Goal: Information Seeking & Learning: Learn about a topic

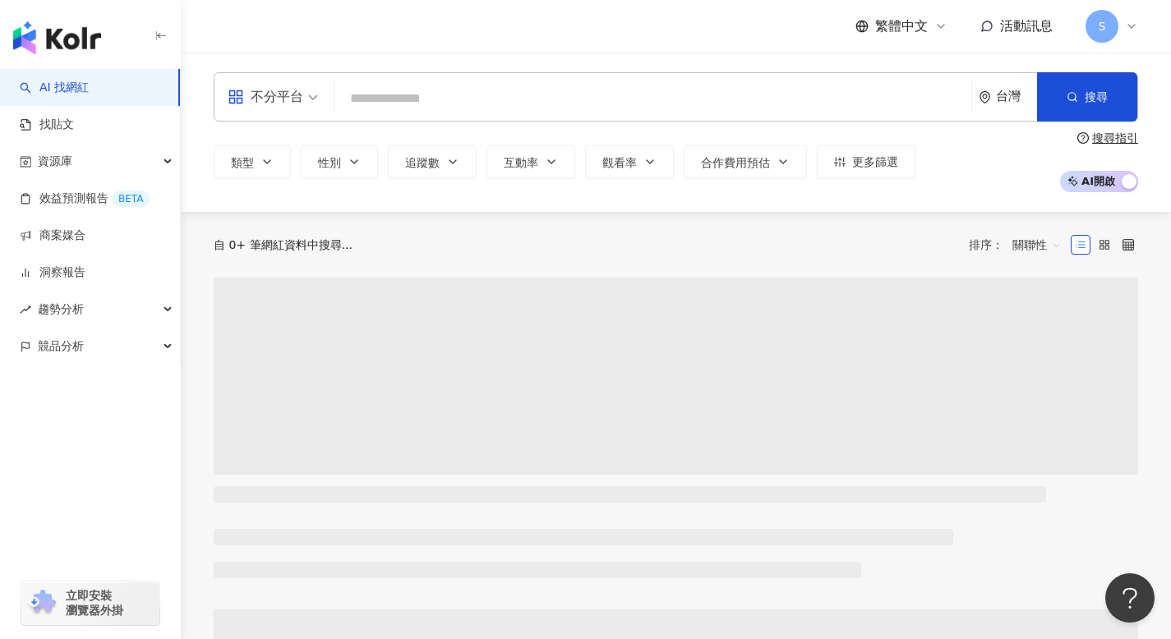
click at [428, 99] on input "search" at bounding box center [653, 98] width 624 height 31
type input "**********"
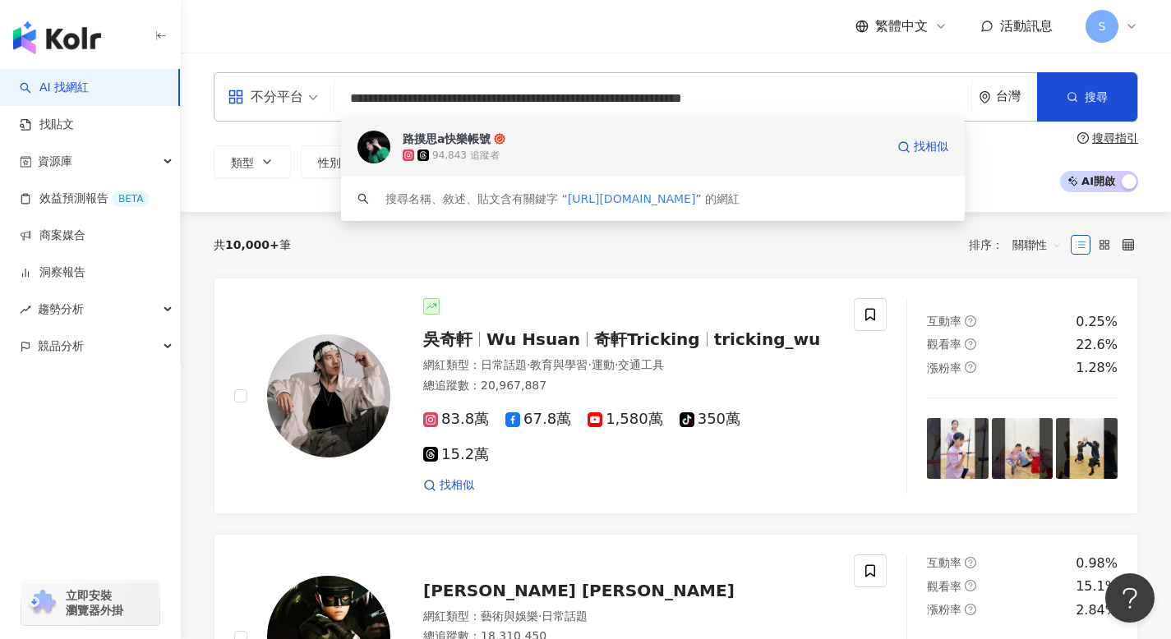
click at [440, 139] on div "路摸思a快樂帳號" at bounding box center [447, 139] width 88 height 16
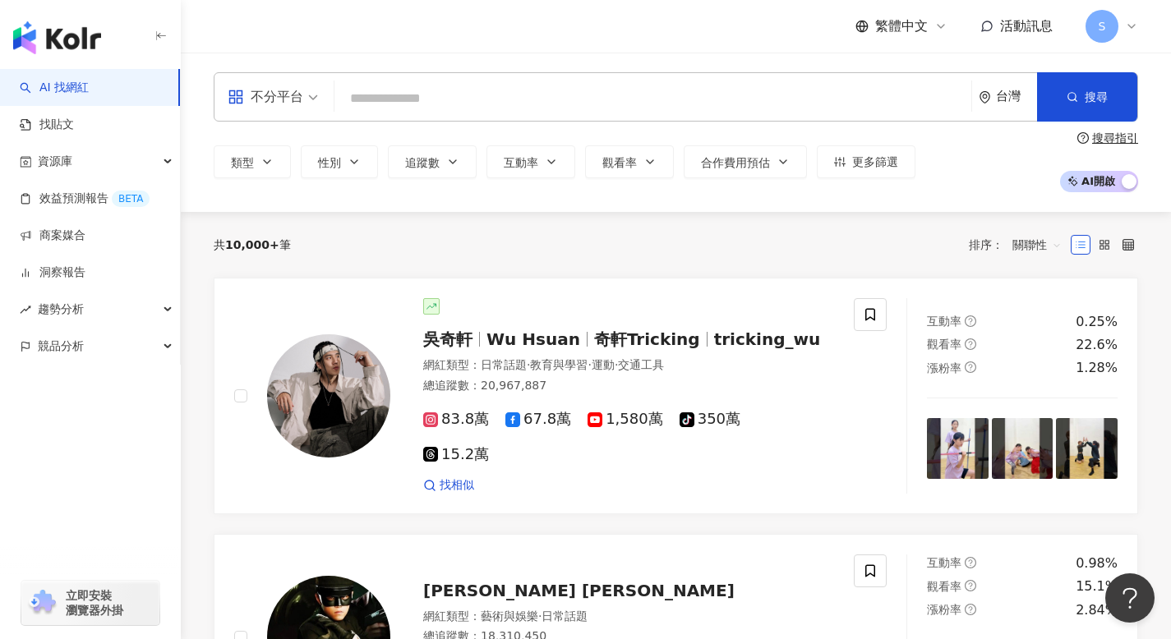
click at [368, 96] on input "search" at bounding box center [653, 98] width 624 height 31
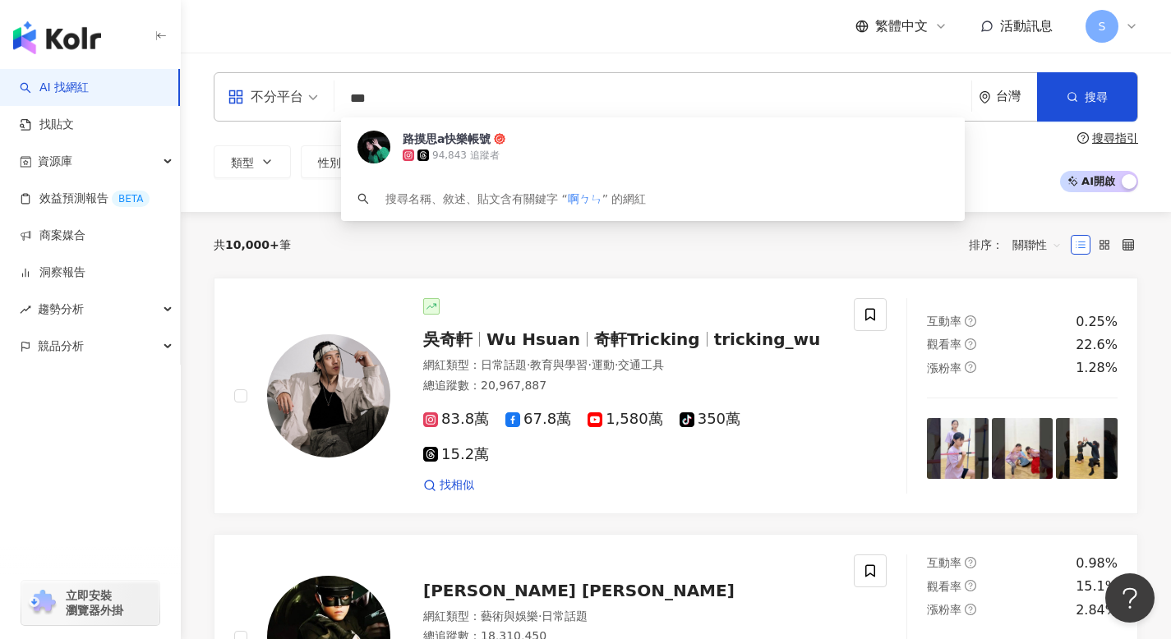
type input "**"
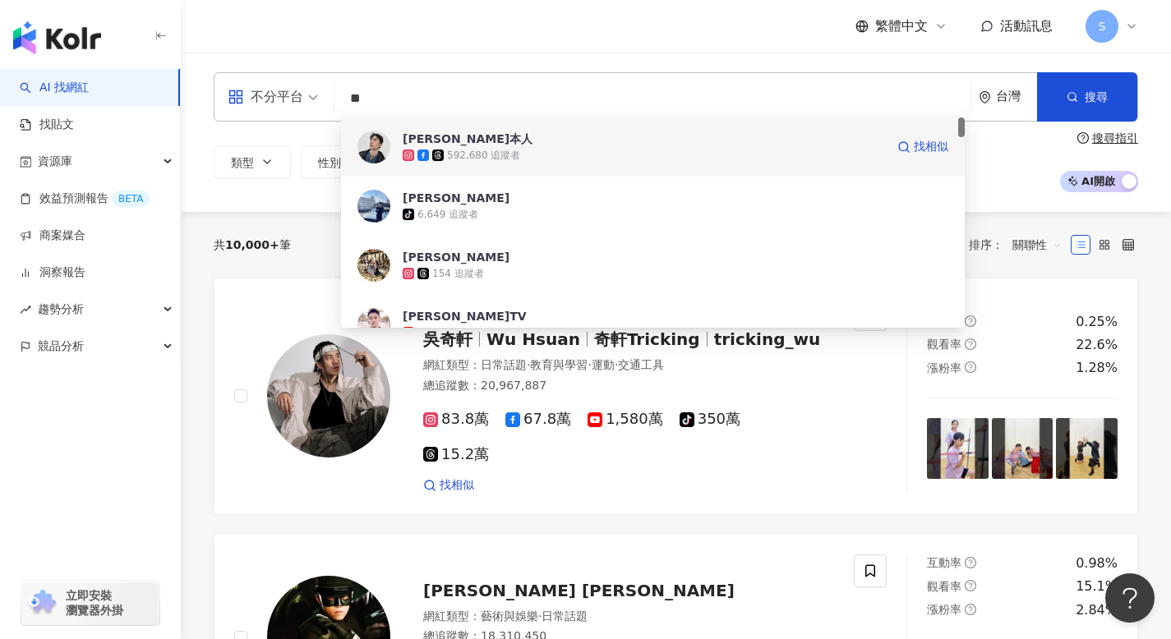
click at [485, 151] on div "592,680 追蹤者" at bounding box center [483, 156] width 73 height 14
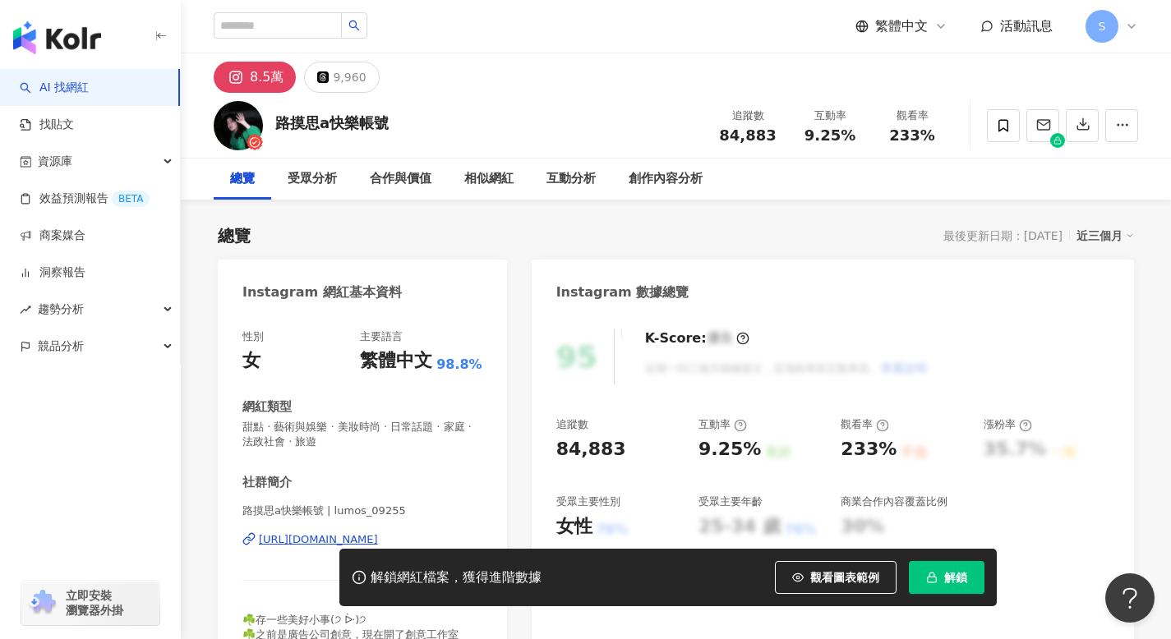
click at [934, 582] on icon "button" at bounding box center [932, 578] width 12 height 12
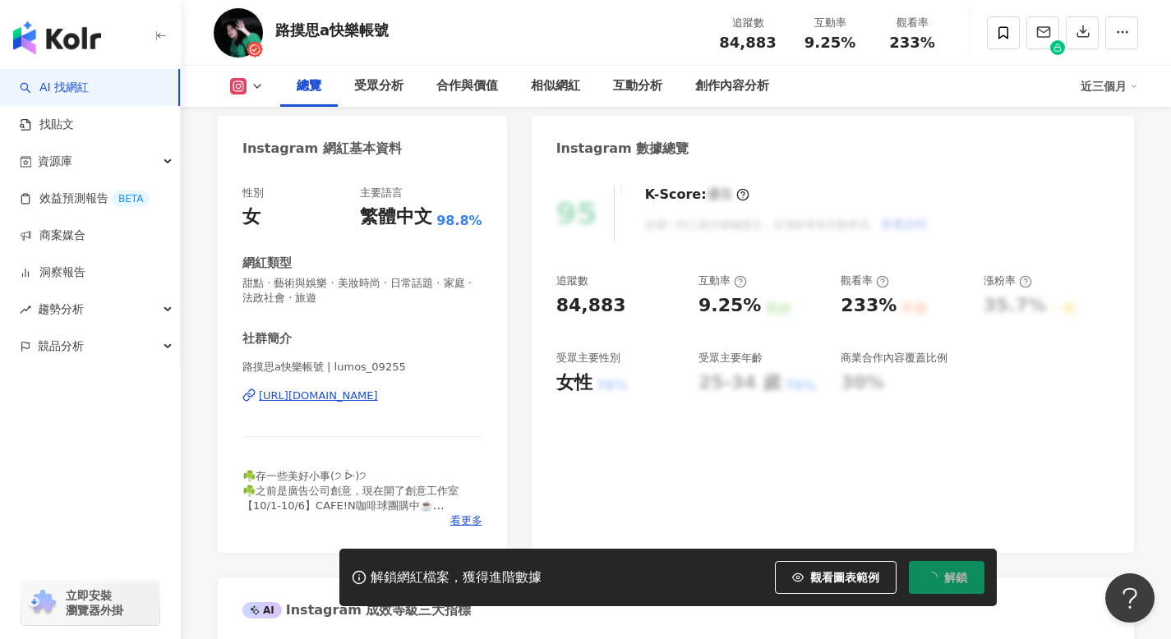
scroll to position [143, 0]
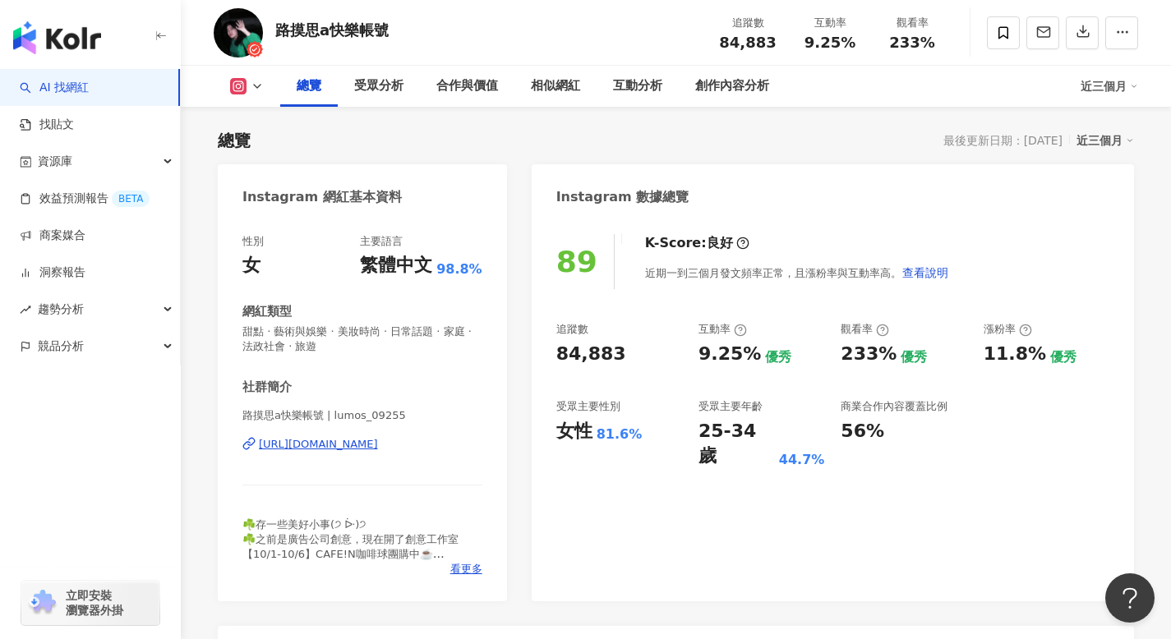
scroll to position [95, 0]
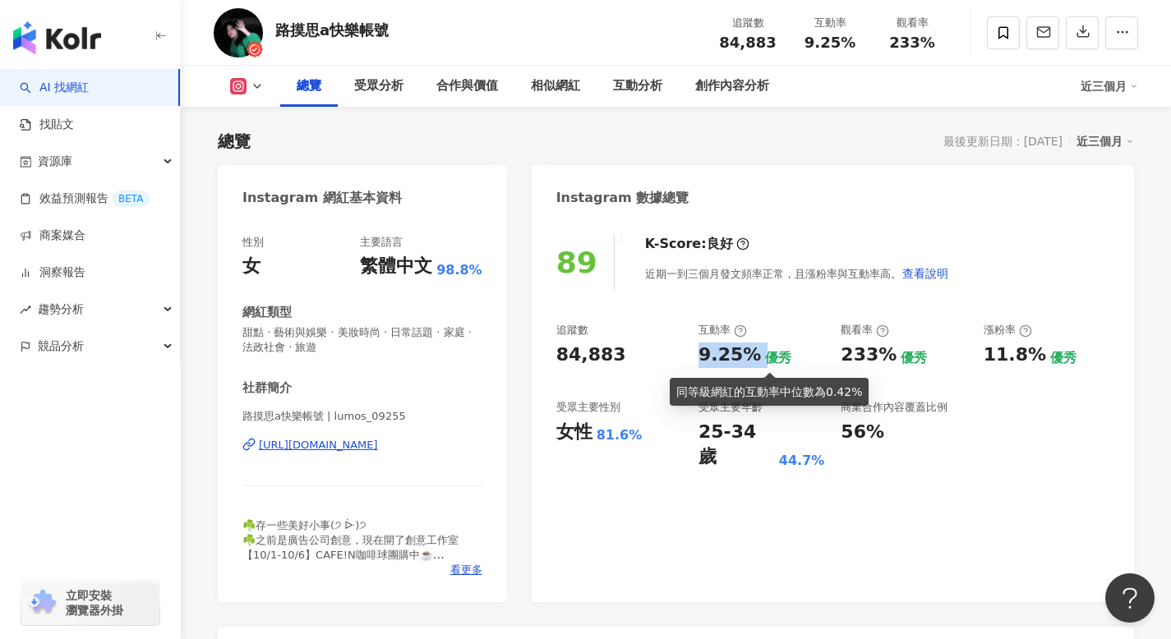
drag, startPoint x: 692, startPoint y: 353, endPoint x: 759, endPoint y: 357, distance: 67.6
click at [759, 357] on div "追蹤數 84,883 互動率 9.25% 優秀 觀看率 233% 優秀 漲粉率 11.8% 優秀 受眾主要性別 女性 81.6% 受眾主要年齡 25-34 歲…" at bounding box center [832, 396] width 553 height 147
copy div "9.25%"
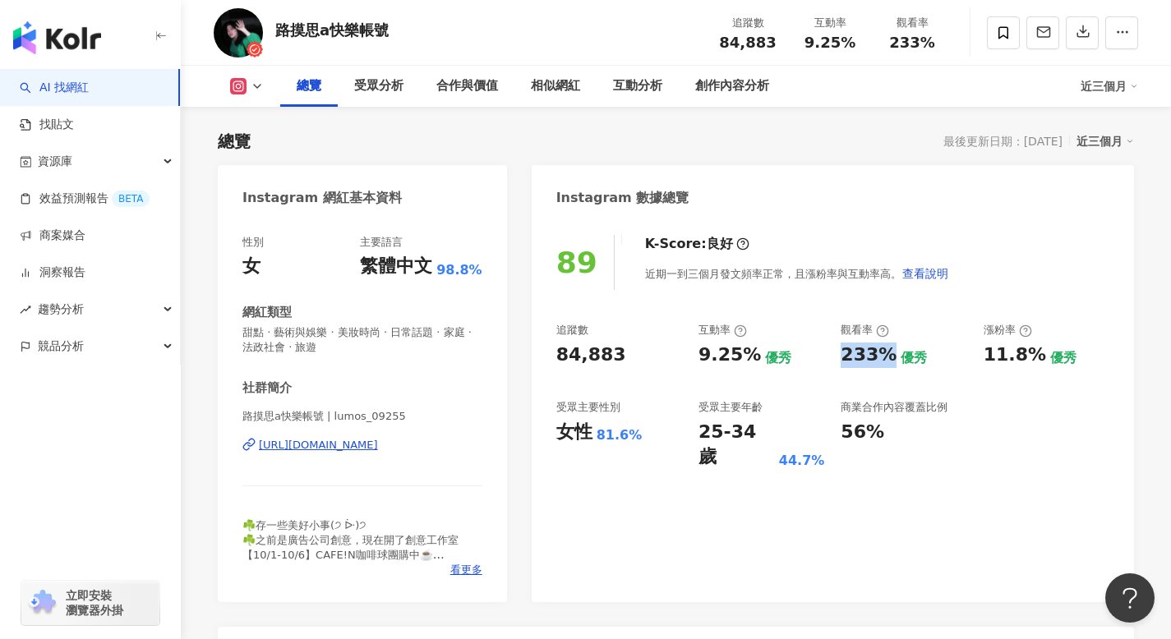
drag, startPoint x: 839, startPoint y: 353, endPoint x: 890, endPoint y: 356, distance: 51.1
click at [890, 356] on div "追蹤數 84,883 互動率 9.25% 優秀 觀看率 233% 優秀 漲粉率 11.8% 優秀 受眾主要性別 女性 81.6% 受眾主要年齡 25-34 歲…" at bounding box center [832, 396] width 553 height 147
copy div "233%"
drag, startPoint x: 697, startPoint y: 432, endPoint x: 769, endPoint y: 440, distance: 72.7
click at [769, 440] on div "追蹤數 84,883 互動率 9.25% 優秀 觀看率 233% 優秀 漲粉率 11.8% 優秀 受眾主要性別 女性 81.6% 受眾主要年齡 25-34 歲…" at bounding box center [832, 396] width 553 height 147
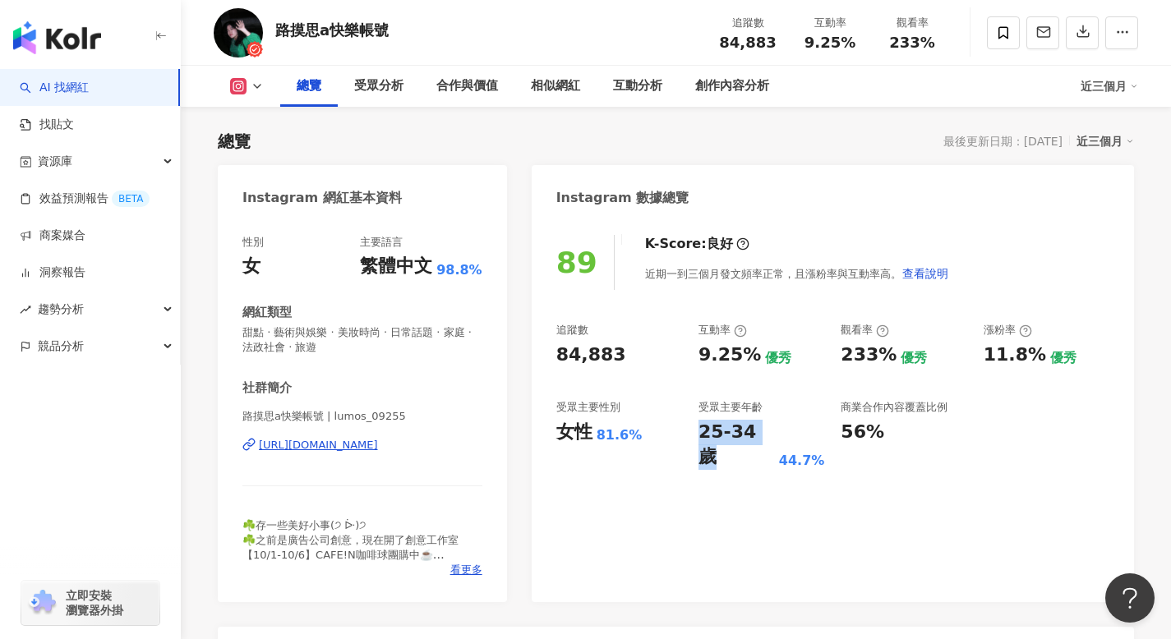
copy div "25-34 歲"
drag, startPoint x: 598, startPoint y: 438, endPoint x: 640, endPoint y: 436, distance: 41.9
click at [640, 436] on div "女性 81.6%" at bounding box center [619, 432] width 126 height 25
copy div "81.6%"
drag, startPoint x: 841, startPoint y: 353, endPoint x: 886, endPoint y: 357, distance: 45.3
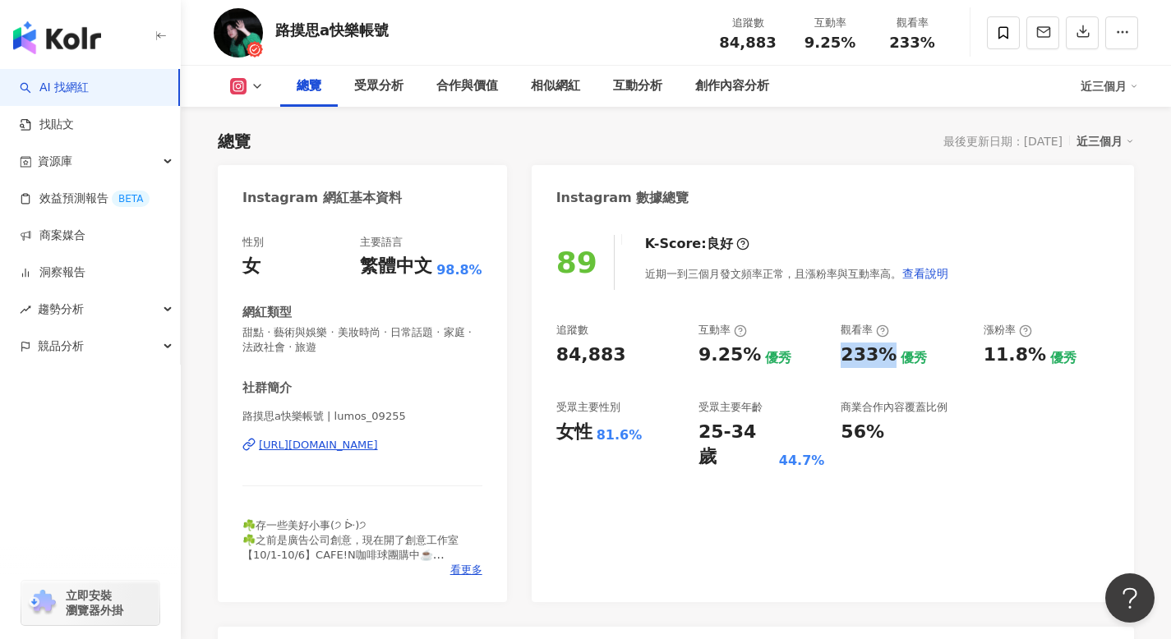
click at [886, 357] on div "233%" at bounding box center [869, 355] width 56 height 25
copy div "233%"
drag, startPoint x: 278, startPoint y: 28, endPoint x: 312, endPoint y: 32, distance: 34.8
click at [312, 32] on div "路摸思a快樂帳號" at bounding box center [331, 30] width 113 height 21
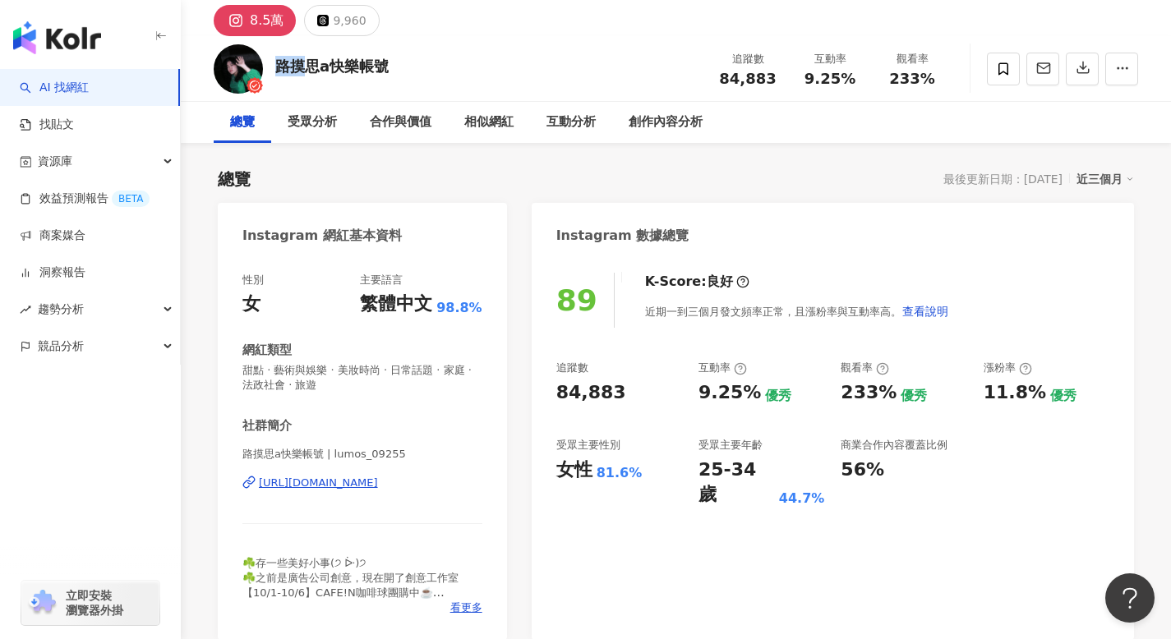
scroll to position [23, 0]
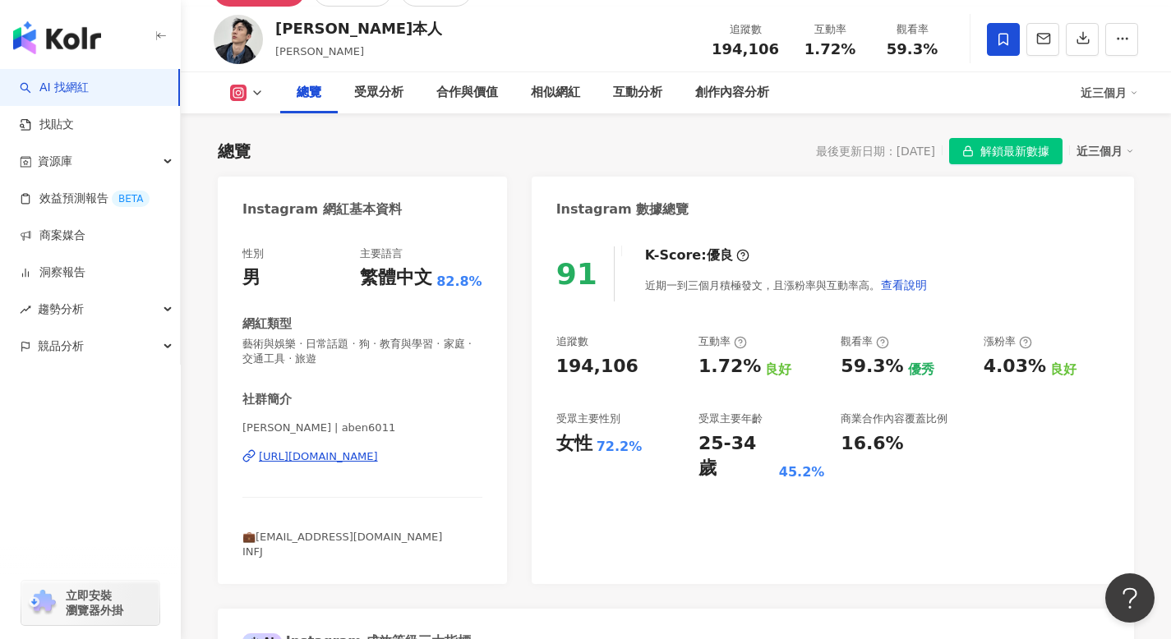
scroll to position [93, 0]
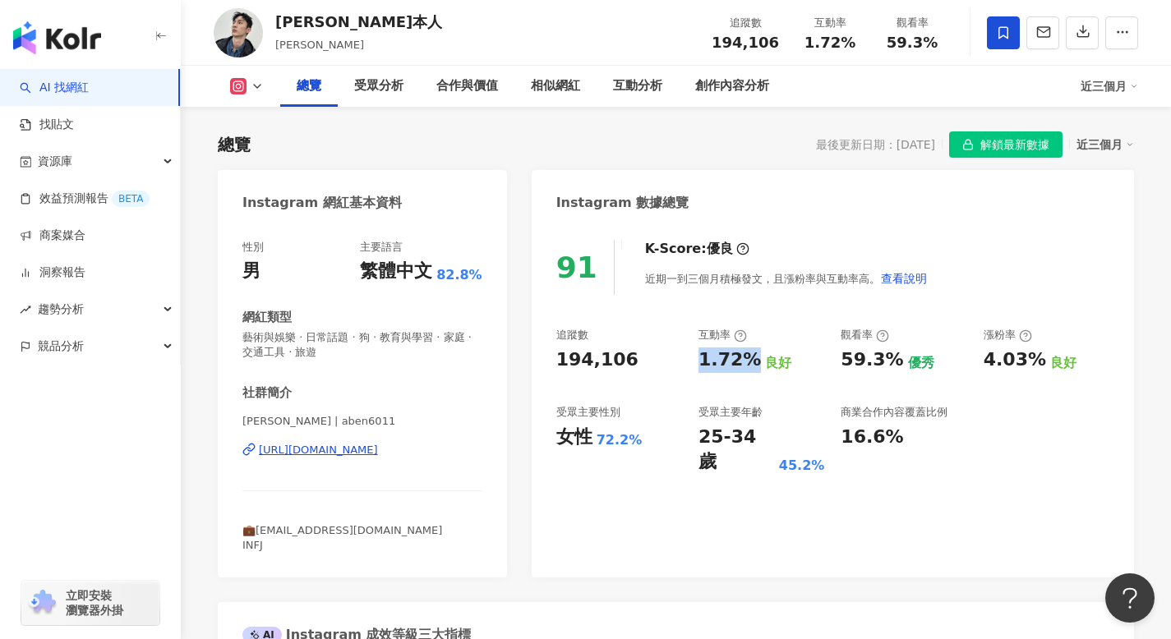
drag, startPoint x: 695, startPoint y: 358, endPoint x: 749, endPoint y: 356, distance: 53.5
click at [749, 356] on div "追蹤數 194,106 互動率 1.72% 良好 觀看率 59.3% 優秀 漲粉率 4.03% 良好 受眾主要性別 女性 72.2% 受眾主要年齡 25-34…" at bounding box center [832, 401] width 553 height 147
copy div "1.72%"
drag, startPoint x: 843, startPoint y: 357, endPoint x: 894, endPoint y: 362, distance: 51.2
click at [894, 362] on div "59.3%" at bounding box center [872, 360] width 62 height 25
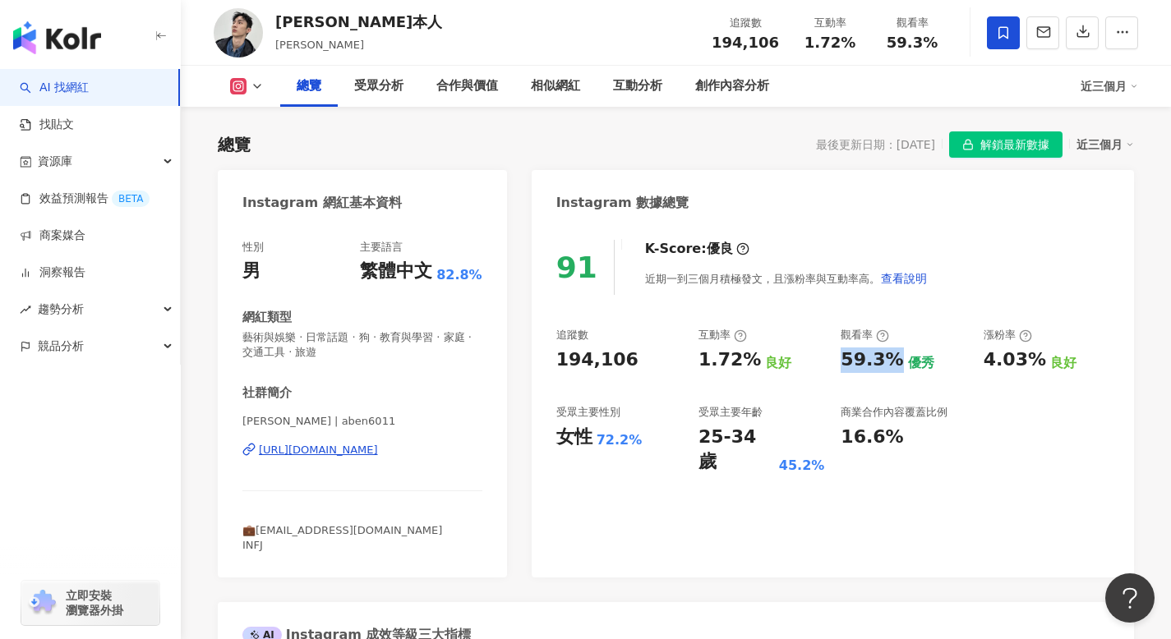
copy div "59.3%"
drag, startPoint x: 699, startPoint y: 435, endPoint x: 780, endPoint y: 445, distance: 81.1
click at [780, 445] on div "25-34 歲 45.2%" at bounding box center [762, 450] width 126 height 51
copy div "25-34 歲"
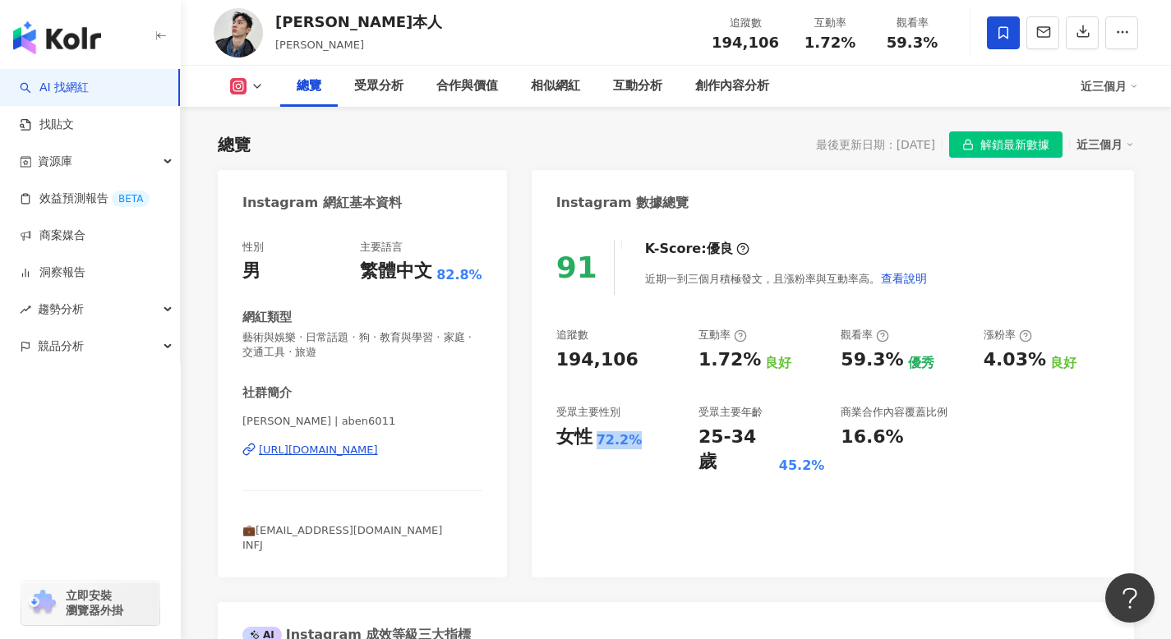
drag, startPoint x: 598, startPoint y: 440, endPoint x: 641, endPoint y: 443, distance: 42.9
click at [641, 443] on div "女性 72.2%" at bounding box center [619, 437] width 126 height 25
copy div "72.2%"
